Goal: Transaction & Acquisition: Purchase product/service

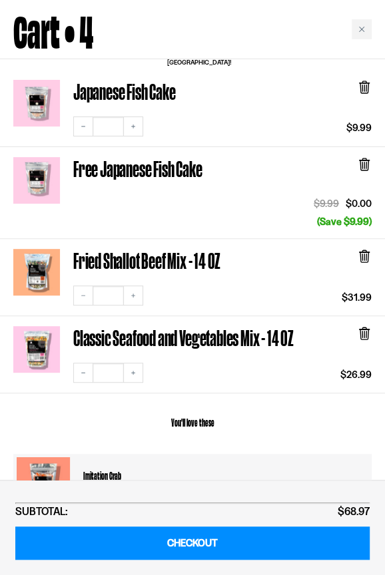
scroll to position [165, 0]
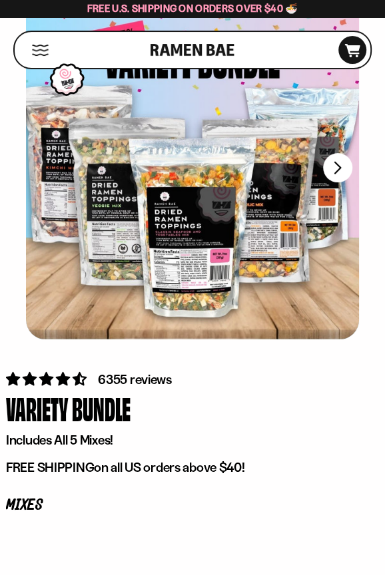
scroll to position [90, 0]
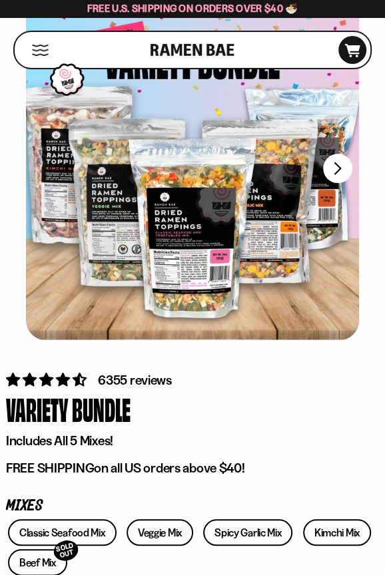
click at [35, 50] on button "Mobile Menu Trigger" at bounding box center [40, 50] width 18 height 11
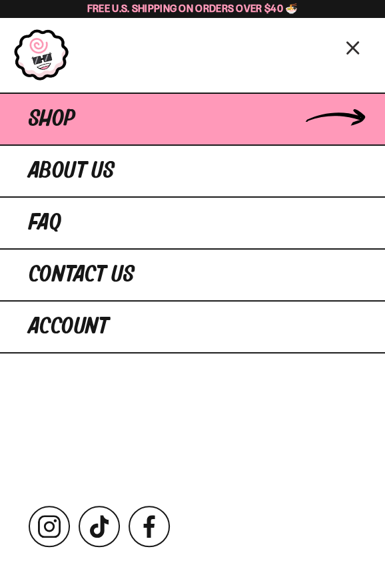
click at [110, 122] on link "Shop" at bounding box center [192, 119] width 385 height 52
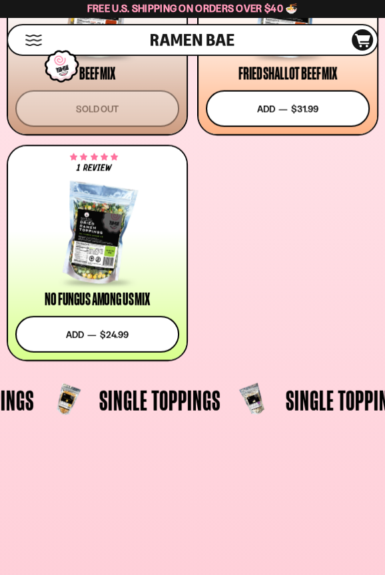
scroll to position [925, 0]
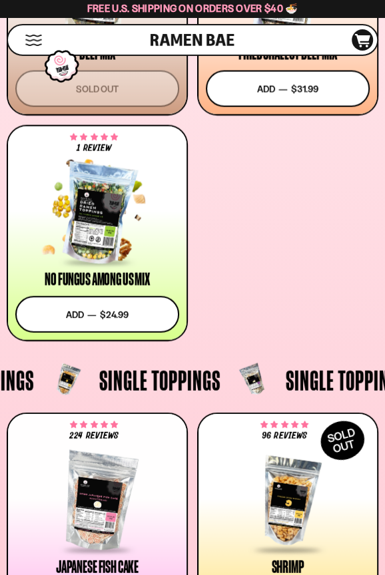
click at [140, 238] on div at bounding box center [97, 214] width 164 height 100
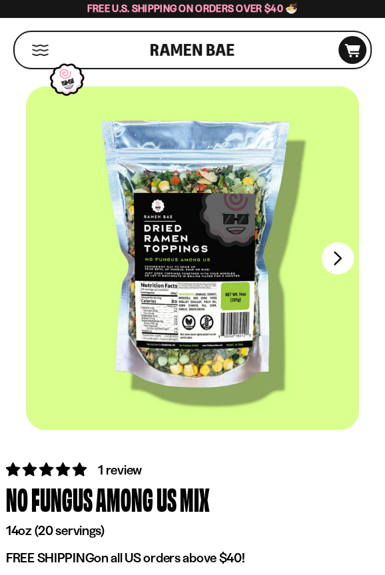
click at [330, 258] on button "FADCB6FD-DFAB-4417-9F21-029242090B77" at bounding box center [337, 258] width 32 height 32
